Goal: Transaction & Acquisition: Purchase product/service

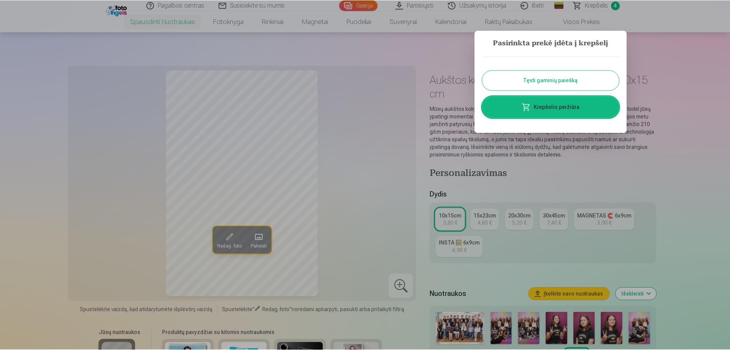
scroll to position [495, 0]
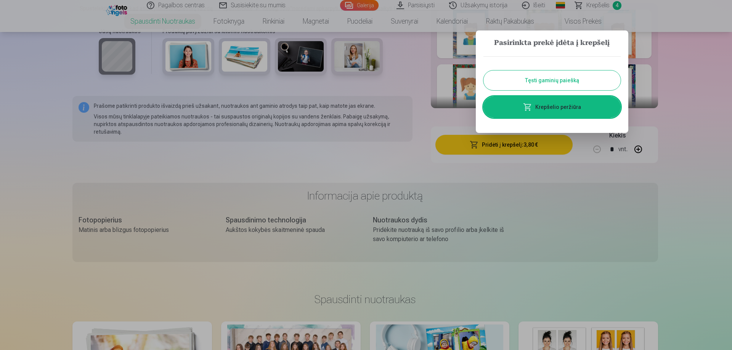
click at [690, 162] on div at bounding box center [366, 175] width 732 height 350
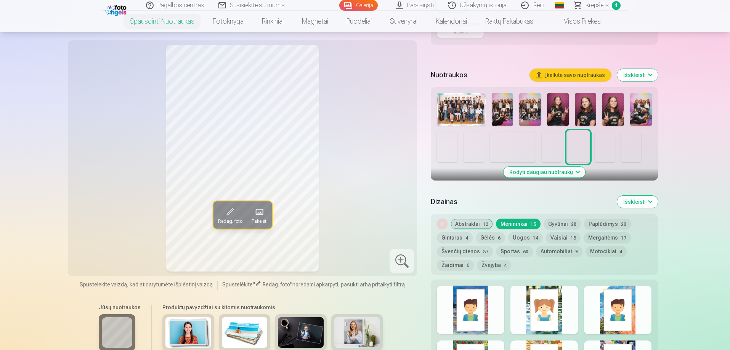
scroll to position [229, 0]
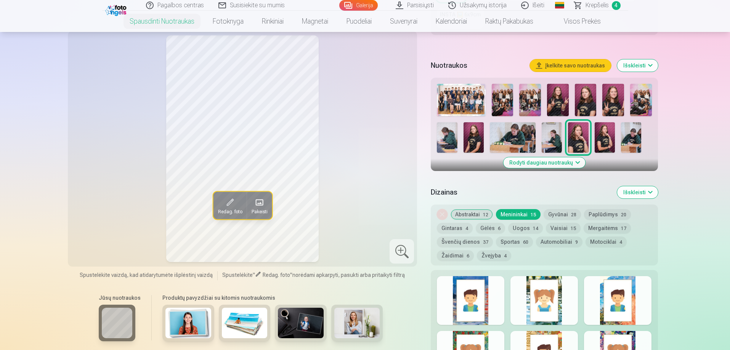
click at [596, 5] on span "Krepšelis" at bounding box center [596, 5] width 23 height 9
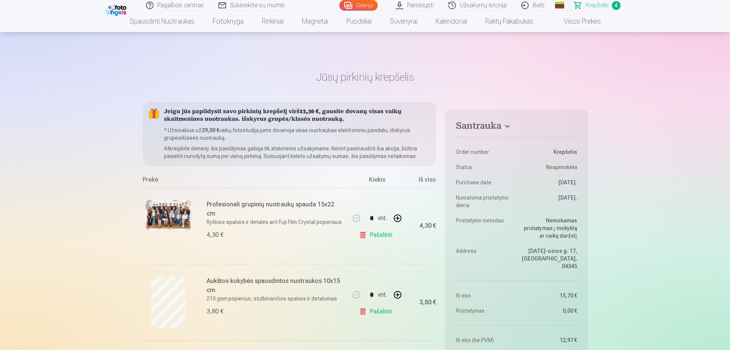
scroll to position [305, 0]
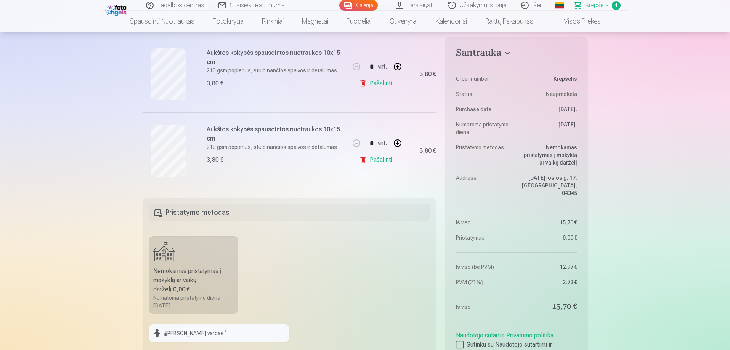
click at [535, 4] on link "Išeiti" at bounding box center [533, 5] width 38 height 11
